Goal: Entertainment & Leisure: Consume media (video, audio)

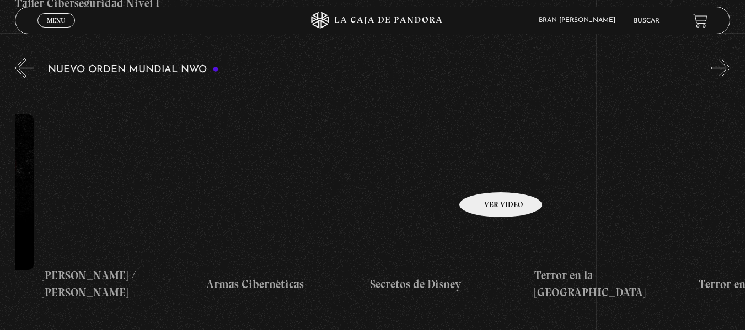
scroll to position [0, 3256]
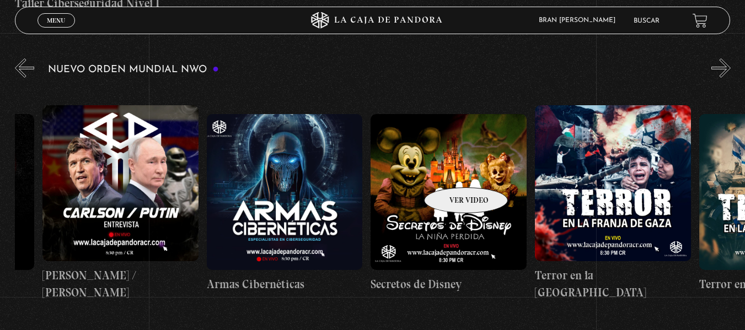
click at [452, 171] on figure at bounding box center [449, 192] width 156 height 156
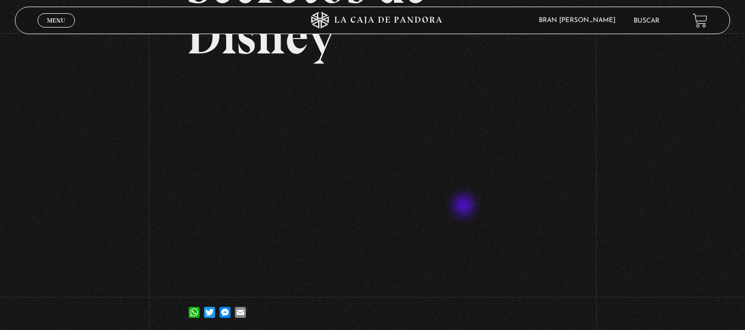
scroll to position [130, 0]
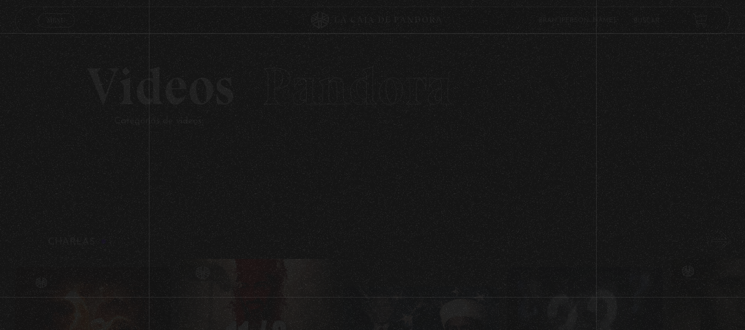
scroll to position [726, 0]
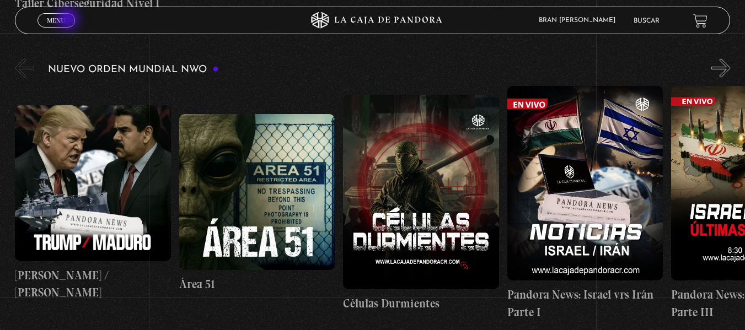
click at [69, 20] on link "Menu Cerrar" at bounding box center [57, 20] width 38 height 14
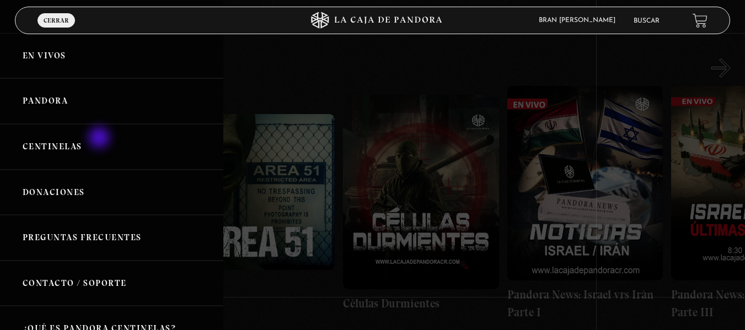
click at [100, 139] on link "Centinelas" at bounding box center [111, 147] width 223 height 46
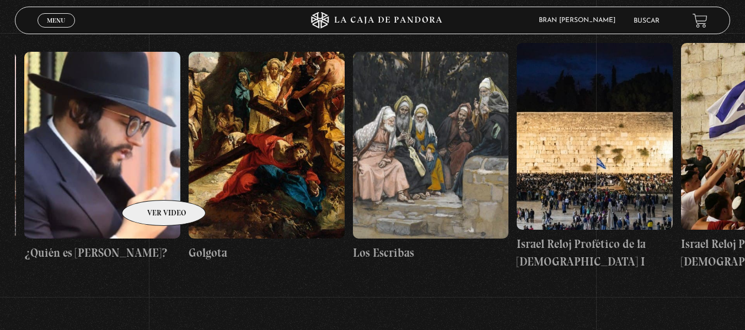
scroll to position [0, 18470]
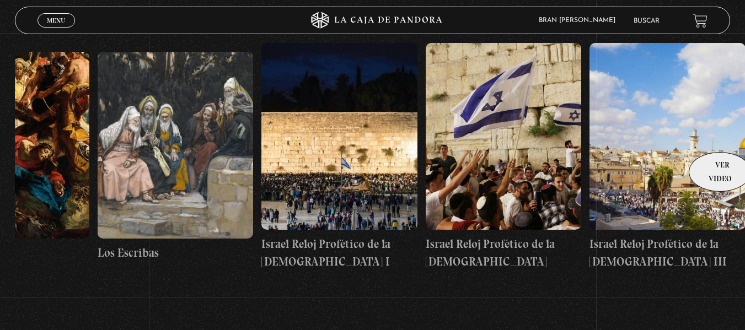
click at [717, 136] on figure at bounding box center [668, 136] width 156 height 187
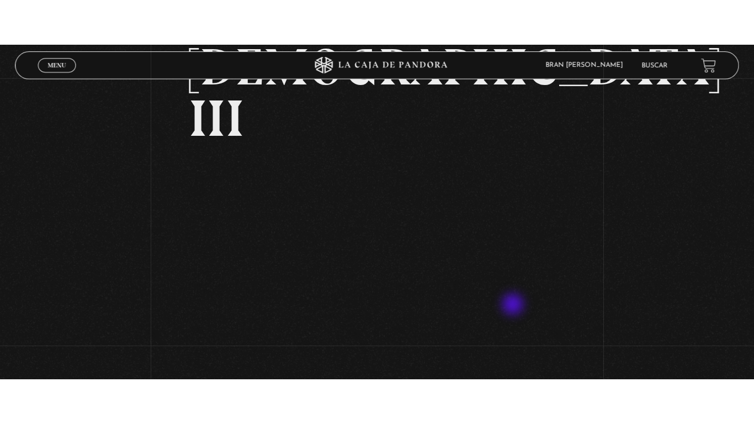
scroll to position [194, 0]
